Goal: Information Seeking & Learning: Learn about a topic

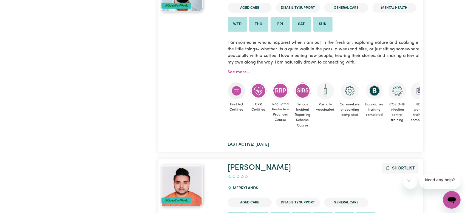
scroll to position [1485, 0]
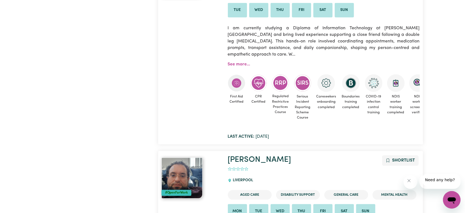
scroll to position [0, 0]
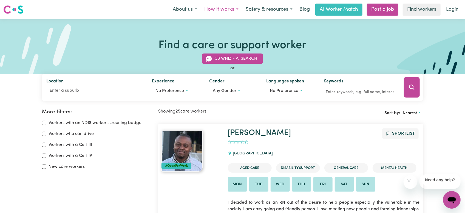
click at [201, 13] on button "How it works" at bounding box center [221, 10] width 41 height 12
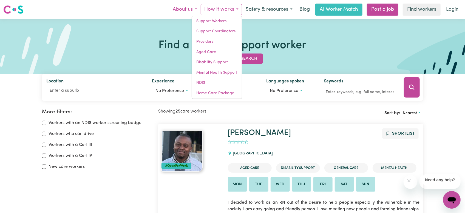
click at [169, 12] on button "About us" at bounding box center [185, 10] width 32 height 12
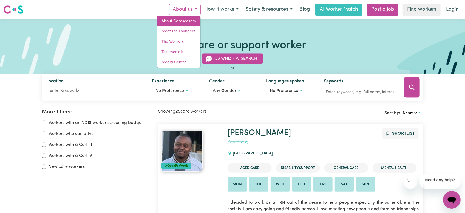
click at [157, 26] on link "About Careseekers" at bounding box center [178, 21] width 43 height 10
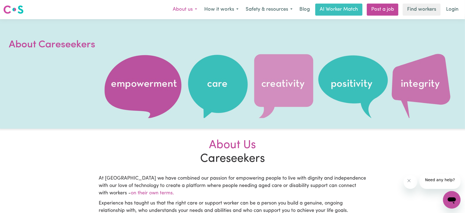
click at [169, 14] on button "About us" at bounding box center [185, 10] width 32 height 12
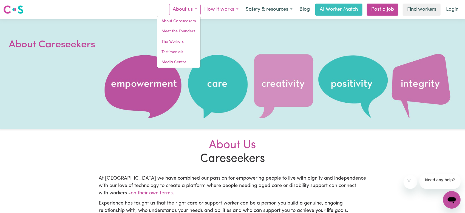
click at [201, 12] on button "How it works" at bounding box center [221, 10] width 41 height 12
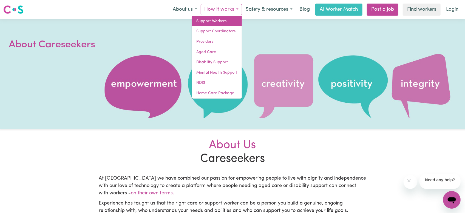
click at [192, 27] on link "Support Workers" at bounding box center [217, 21] width 50 height 10
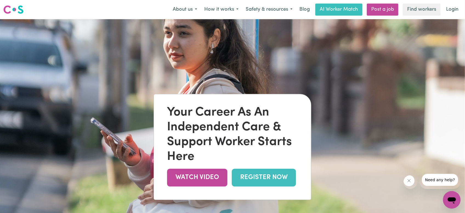
scroll to position [34, 0]
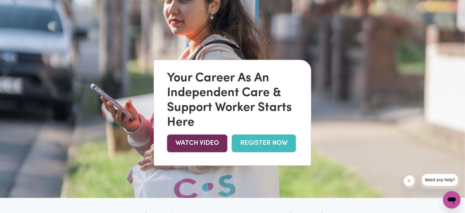
click at [209, 135] on link "WATCH VIDEO" at bounding box center [197, 144] width 60 height 18
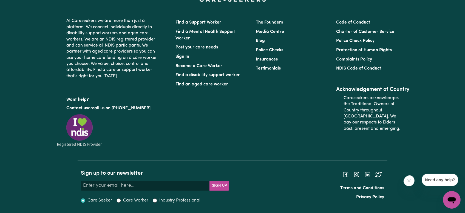
scroll to position [3120, 0]
click at [184, 25] on link "Find a Support Worker" at bounding box center [199, 22] width 46 height 4
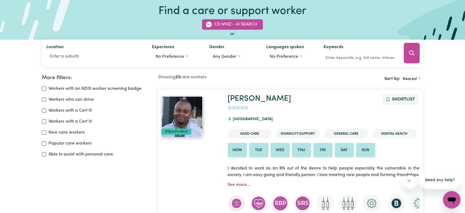
scroll to position [69, 0]
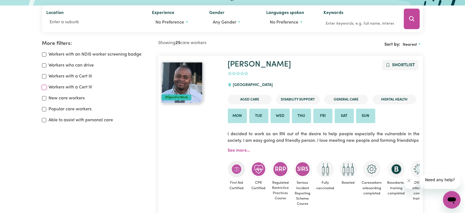
click at [44, 90] on input "Workers with a Cert IV" at bounding box center [44, 87] width 4 height 4
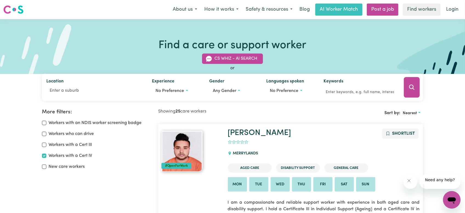
drag, startPoint x: 36, startPoint y: 131, endPoint x: 37, endPoint y: 34, distance: 96.8
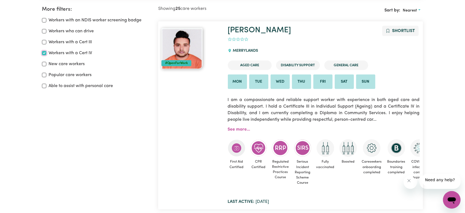
click at [46, 55] on input "Workers with a Cert IV" at bounding box center [44, 53] width 4 height 4
checkbox input "false"
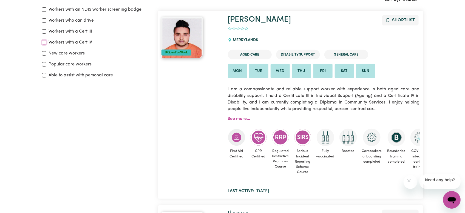
scroll to position [45, 0]
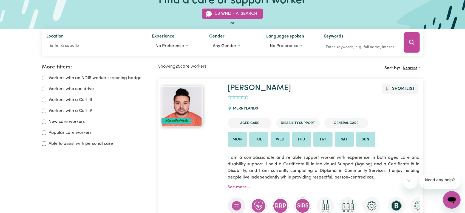
click at [414, 70] on span "Nearest" at bounding box center [410, 68] width 14 height 4
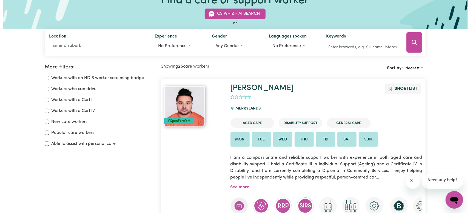
scroll to position [0, 0]
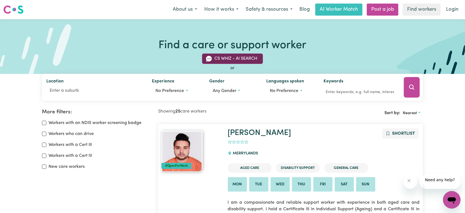
click at [212, 64] on button "CS Whiz - AI Search" at bounding box center [232, 59] width 61 height 10
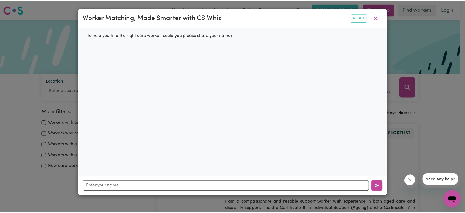
scroll to position [4, 0]
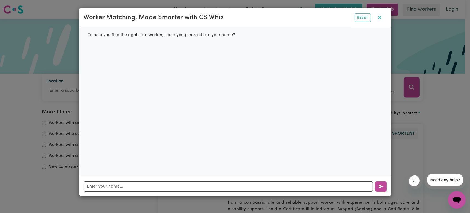
click at [377, 18] on icon "button" at bounding box center [380, 17] width 7 height 7
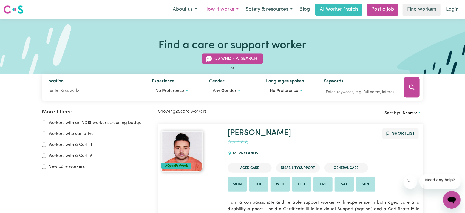
click at [201, 10] on button "How it works" at bounding box center [221, 10] width 41 height 12
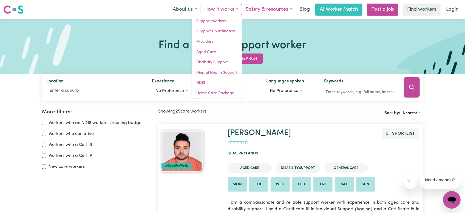
click at [242, 15] on button "Safety & resources" at bounding box center [269, 10] width 54 height 12
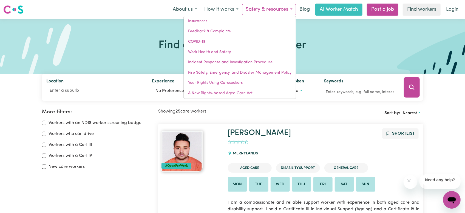
click at [12, 101] on div "CS Whiz - AI Search or Location Experience No preference Gender Any gender Lang…" at bounding box center [232, 74] width 465 height 54
